Goal: Find specific page/section: Find specific page/section

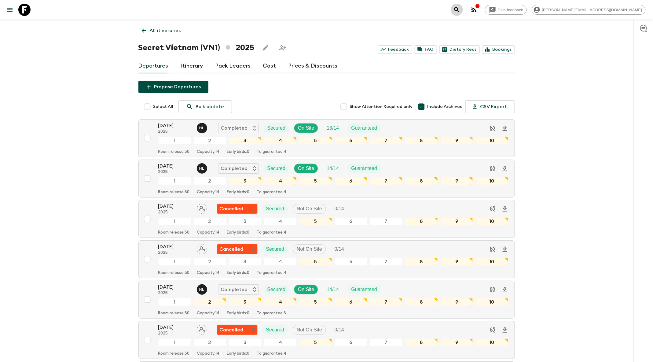
click at [459, 11] on icon "search adventures" at bounding box center [456, 9] width 5 height 5
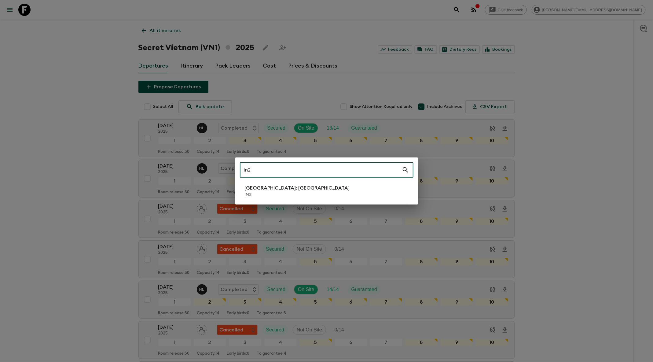
type input "in2"
click at [316, 191] on li "[GEOGRAPHIC_DATA]: [GEOGRAPHIC_DATA] IN2" at bounding box center [327, 191] width 174 height 17
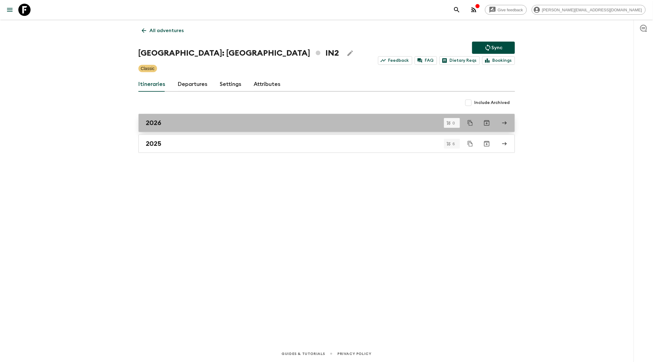
click at [323, 125] on div "2026" at bounding box center [321, 123] width 350 height 8
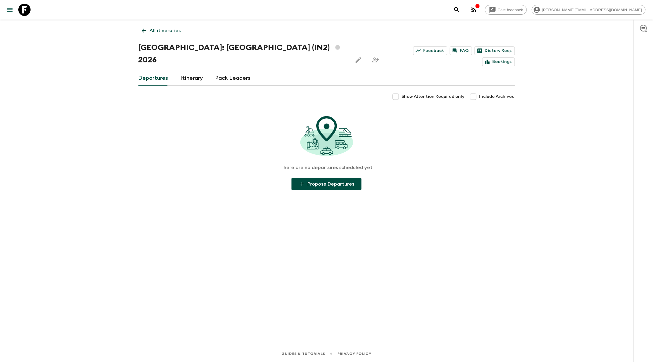
click at [141, 33] on icon at bounding box center [144, 30] width 7 height 7
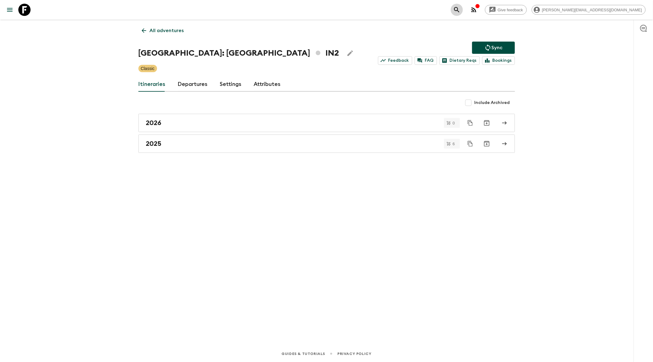
click at [461, 13] on icon "search adventures" at bounding box center [456, 9] width 7 height 7
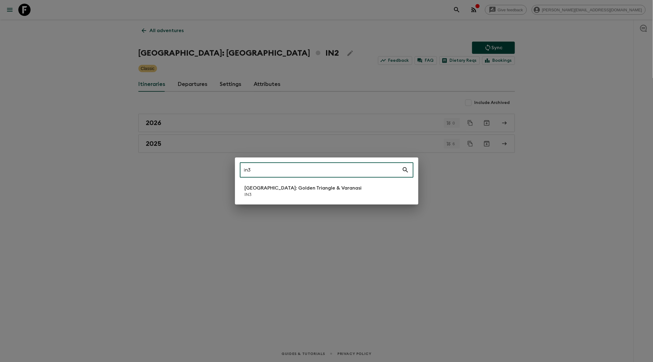
type input "in3"
click at [381, 196] on li "[GEOGRAPHIC_DATA]: Golden Triangle & [GEOGRAPHIC_DATA] IN3" at bounding box center [327, 191] width 174 height 17
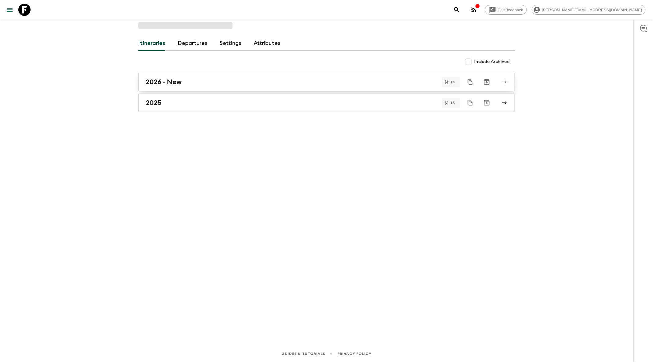
click at [220, 79] on div "2026 - New" at bounding box center [321, 82] width 350 height 8
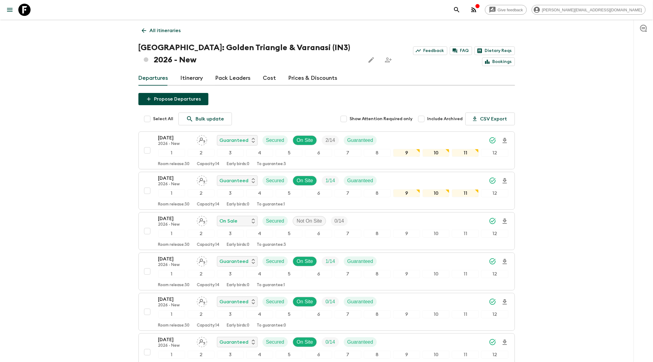
click at [144, 35] on link "All itineraries" at bounding box center [161, 30] width 46 height 12
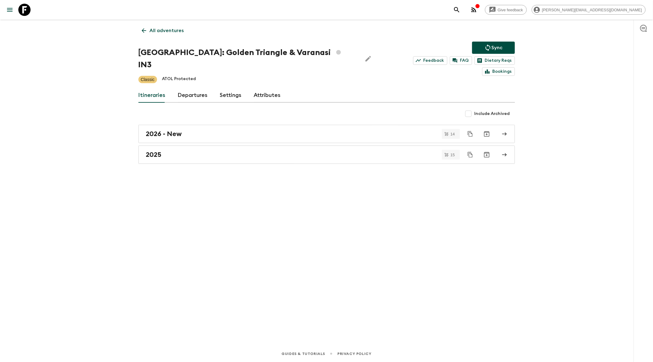
click at [144, 35] on link "All adventures" at bounding box center [162, 30] width 49 height 12
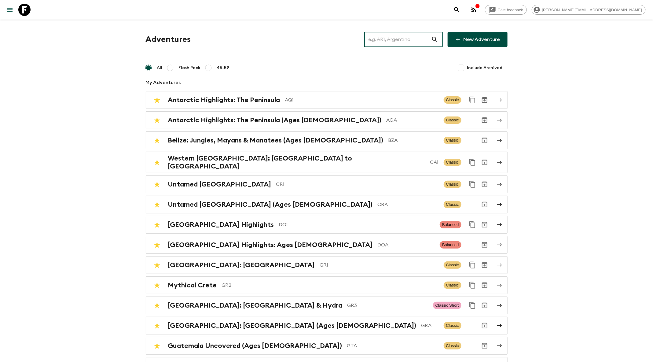
click at [412, 40] on input "text" at bounding box center [397, 39] width 67 height 17
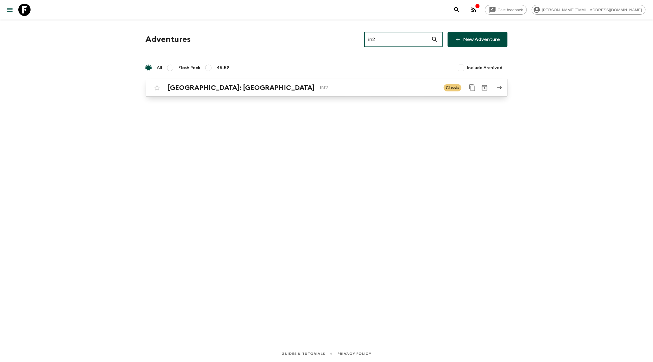
type input "in2"
click at [155, 91] on input "checkbox" at bounding box center [157, 88] width 12 height 12
checkbox input "false"
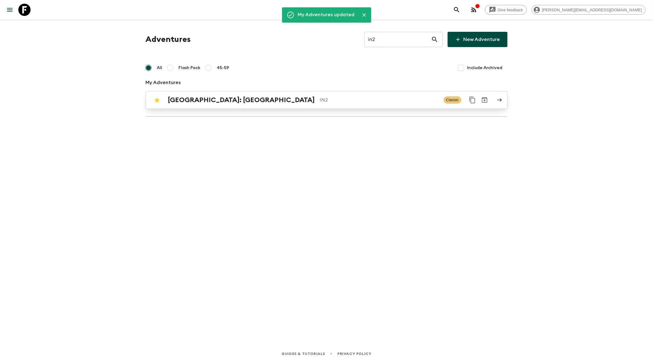
click at [320, 102] on p "IN2" at bounding box center [379, 99] width 119 height 7
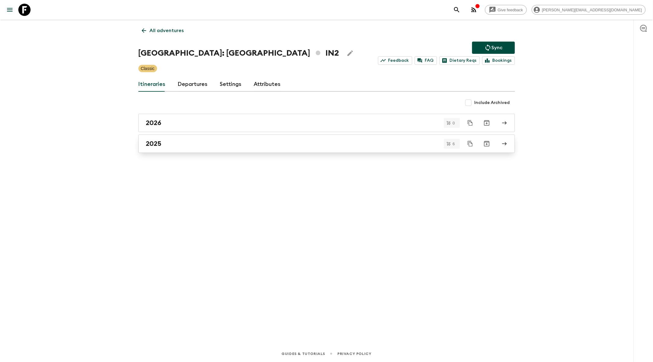
click at [275, 144] on div "2025" at bounding box center [321, 144] width 350 height 8
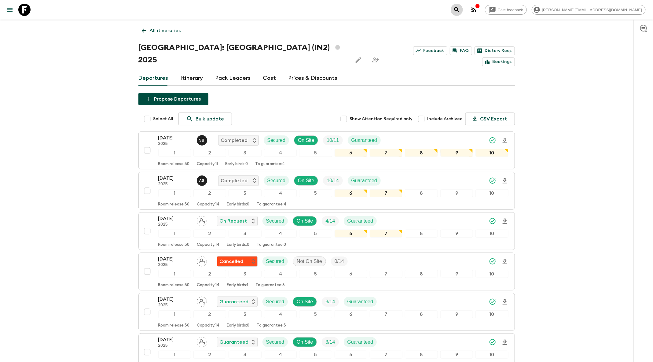
click at [461, 9] on icon "search adventures" at bounding box center [456, 9] width 7 height 7
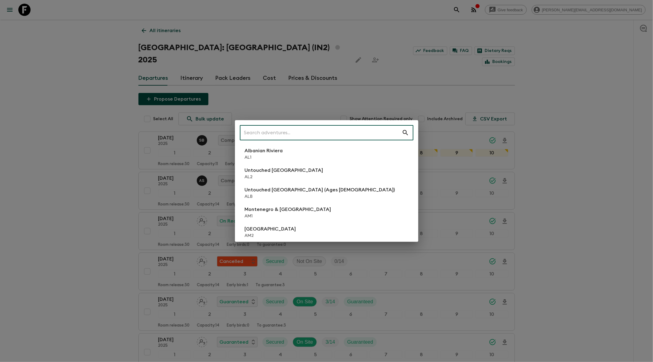
click at [299, 135] on input "text" at bounding box center [321, 132] width 162 height 17
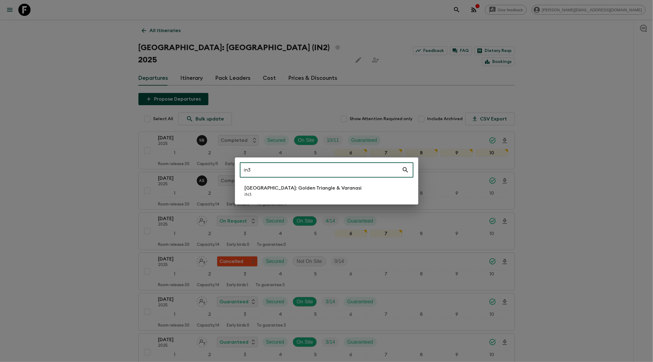
type input "in3"
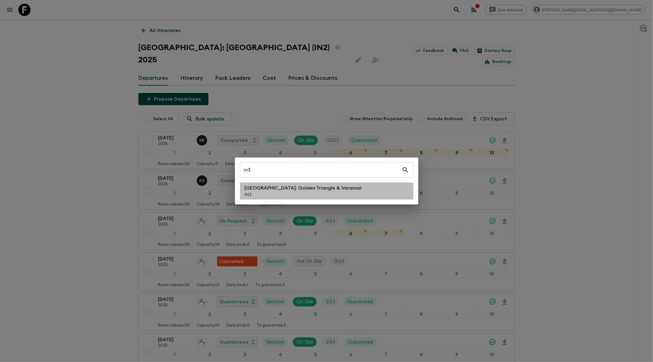
click at [255, 190] on p "[GEOGRAPHIC_DATA]: Golden Triangle & Varanasi" at bounding box center [303, 187] width 117 height 7
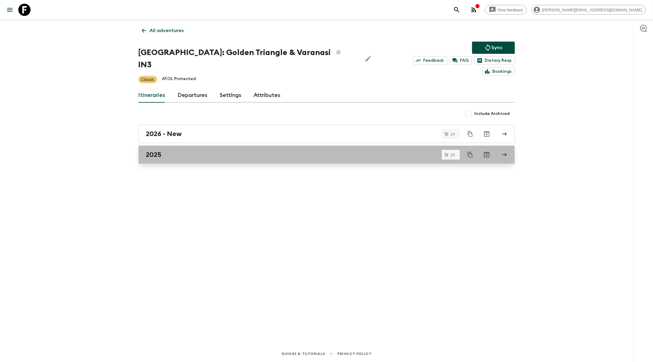
click at [232, 151] on div "2025" at bounding box center [321, 155] width 350 height 8
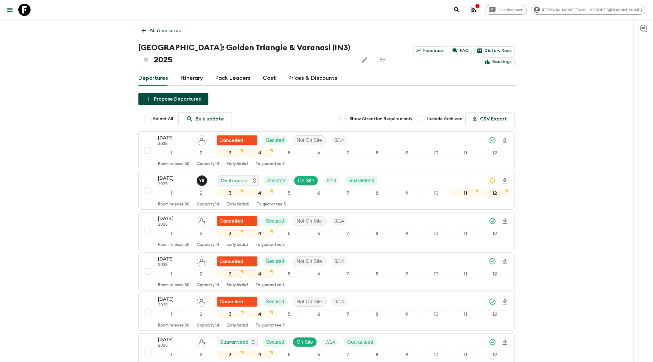
click at [433, 116] on span "Include Archived" at bounding box center [445, 119] width 35 height 6
click at [428, 113] on input "Include Archived" at bounding box center [421, 119] width 12 height 12
checkbox input "true"
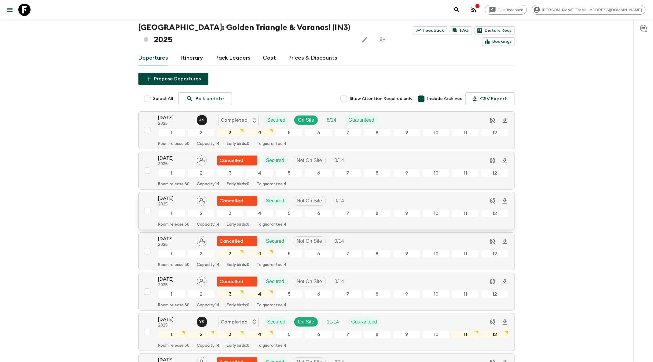
scroll to position [7, 0]
